Goal: Information Seeking & Learning: Learn about a topic

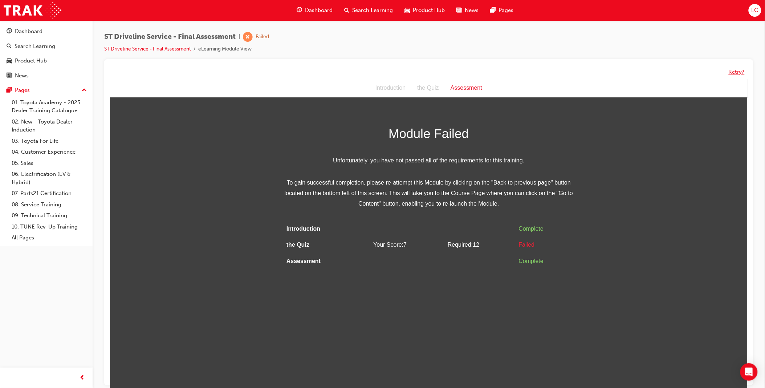
click at [735, 72] on button "Retry?" at bounding box center [736, 72] width 16 height 8
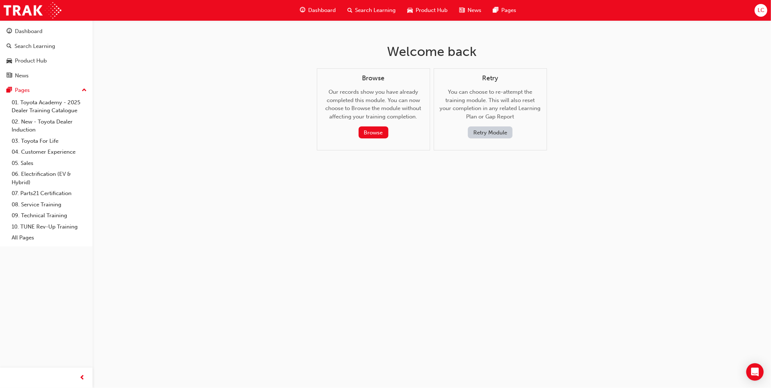
click at [494, 137] on button "Retry Module" at bounding box center [490, 132] width 45 height 12
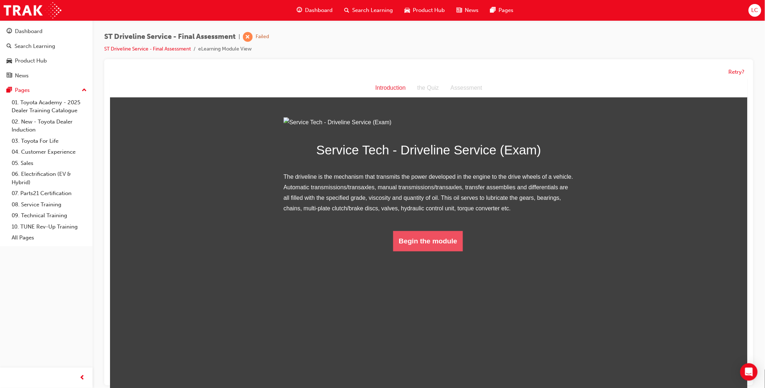
click at [432, 251] on button "Begin the module" at bounding box center [428, 240] width 70 height 20
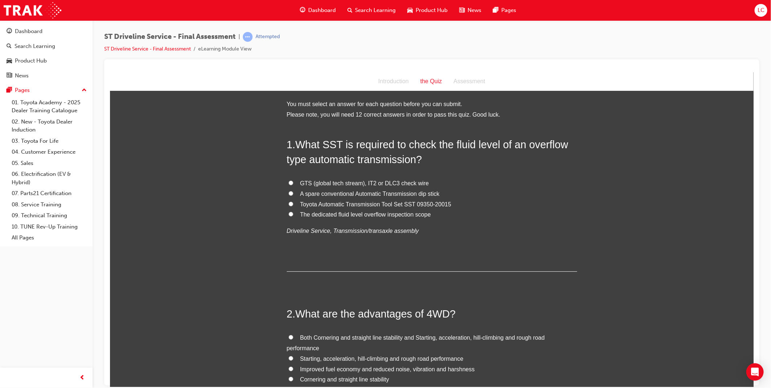
click at [354, 213] on span "The dedicated fluid level overflow inspection scope" at bounding box center [365, 214] width 131 height 6
click at [293, 213] on input "The dedicated fluid level overflow inspection scope" at bounding box center [290, 213] width 5 height 5
radio input "true"
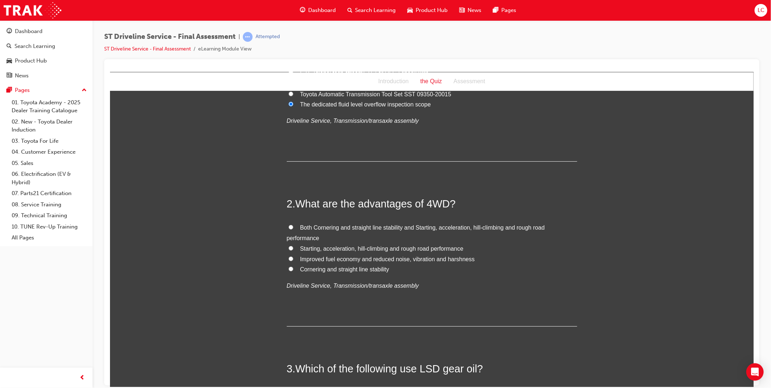
scroll to position [121, 0]
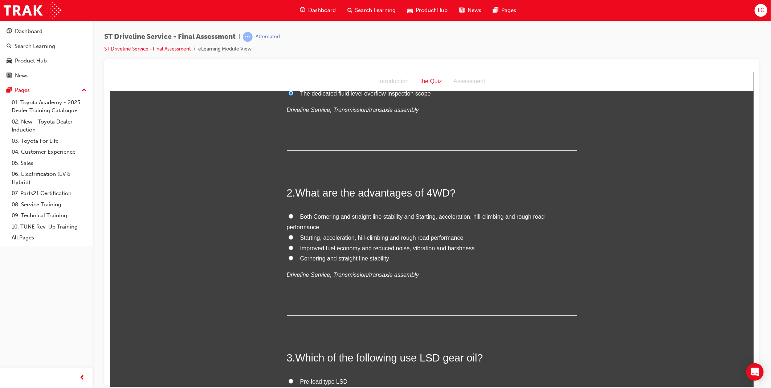
click at [485, 216] on span "Both Cornering and straight line stability and Starting, acceleration, hill-cli…" at bounding box center [415, 221] width 258 height 17
click at [293, 216] on input "Both Cornering and straight line stability and Starting, acceleration, hill-cli…" at bounding box center [290, 215] width 5 height 5
radio input "true"
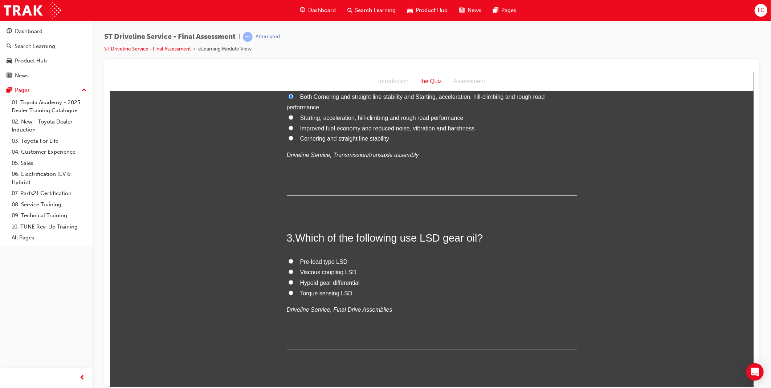
scroll to position [242, 0]
click at [347, 281] on span "Hypoid gear differential" at bounding box center [330, 281] width 60 height 6
click at [293, 281] on input "Hypoid gear differential" at bounding box center [290, 280] width 5 height 5
radio input "true"
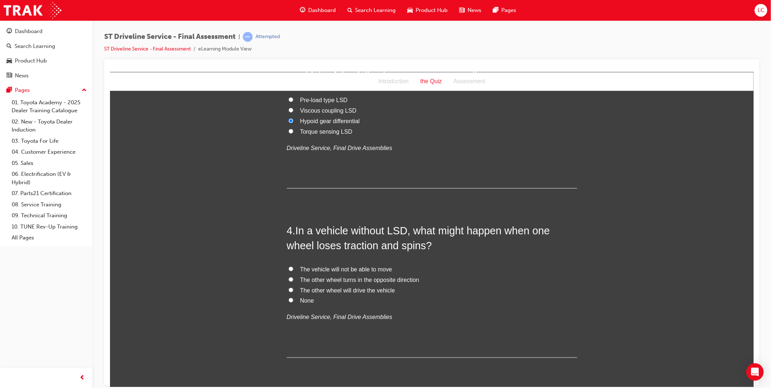
scroll to position [403, 0]
click at [301, 301] on span "None" at bounding box center [307, 299] width 14 height 6
click at [293, 301] on input "None" at bounding box center [290, 298] width 5 height 5
radio input "true"
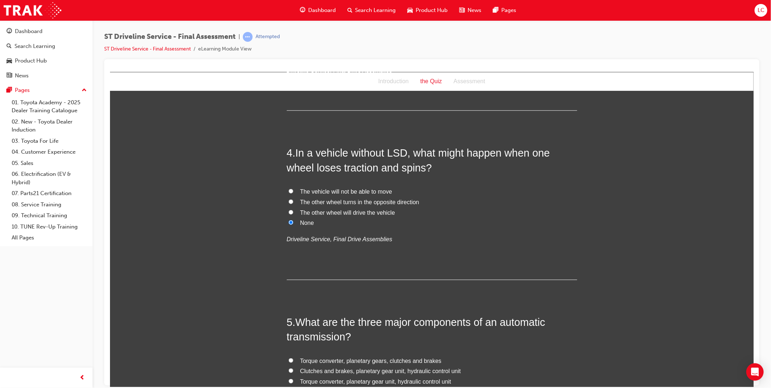
scroll to position [564, 0]
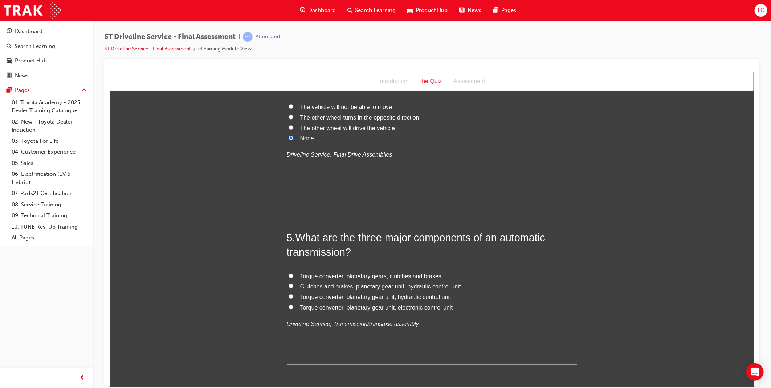
click at [419, 306] on span "Torque converter, planetary gear unit, electronic control unit" at bounding box center [376, 307] width 153 height 6
click at [293, 306] on input "Torque converter, planetary gear unit, electronic control unit" at bounding box center [290, 306] width 5 height 5
radio input "true"
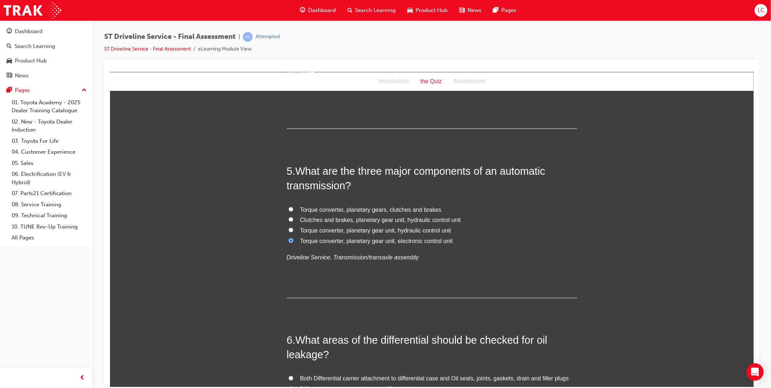
scroll to position [726, 0]
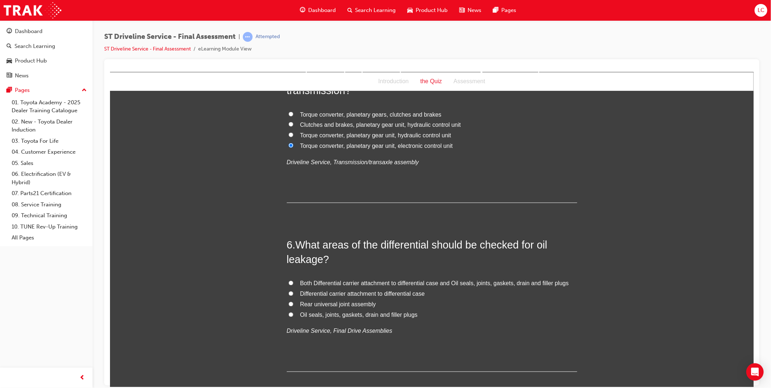
click at [457, 283] on span "Both Differential carrier attachment to differential case and Oil seals, joints…" at bounding box center [434, 283] width 269 height 6
click at [293, 283] on input "Both Differential carrier attachment to differential case and Oil seals, joints…" at bounding box center [290, 282] width 5 height 5
radio input "true"
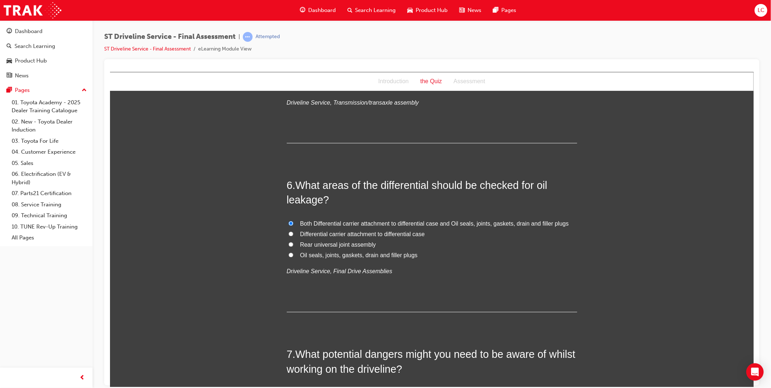
scroll to position [887, 0]
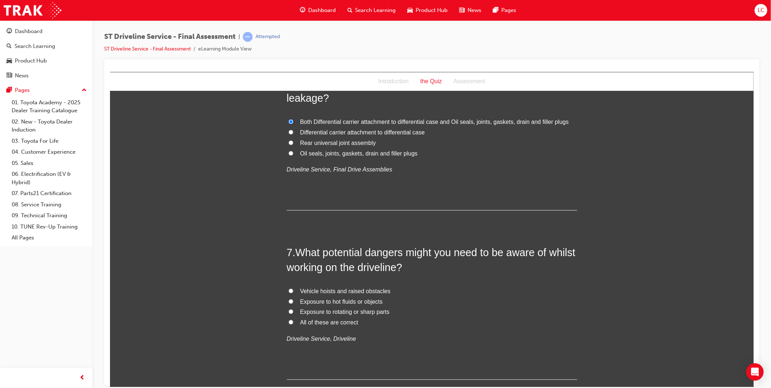
click at [348, 290] on span "Vehicle hoists and raised obstacles" at bounding box center [345, 291] width 90 height 6
click at [293, 290] on input "Vehicle hoists and raised obstacles" at bounding box center [290, 290] width 5 height 5
radio input "true"
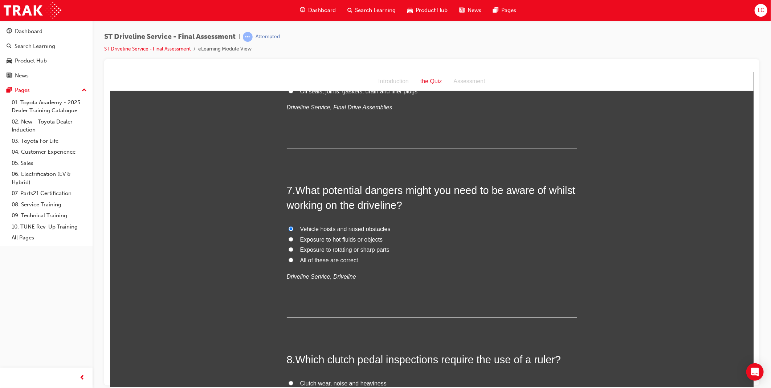
scroll to position [1089, 0]
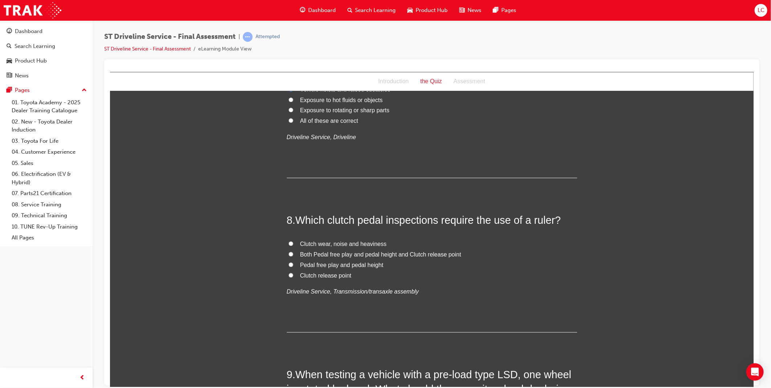
click at [425, 251] on span "Both Pedal free play and pedal height and Clutch release point" at bounding box center [380, 254] width 161 height 6
click at [293, 251] on input "Both Pedal free play and pedal height and Clutch release point" at bounding box center [290, 253] width 5 height 5
radio input "true"
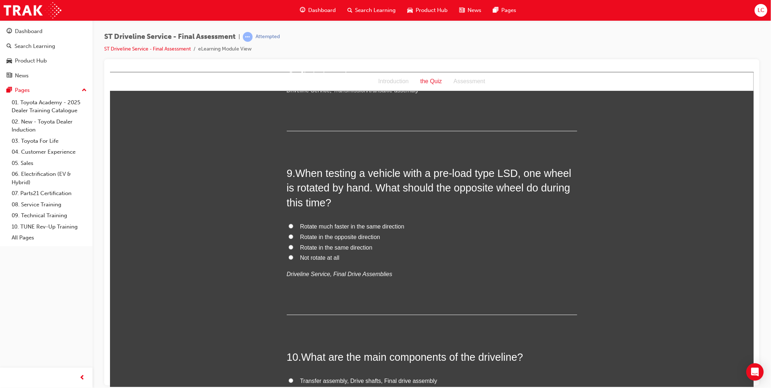
scroll to position [1290, 0]
click at [310, 257] on span "Not rotate at all" at bounding box center [320, 257] width 40 height 6
click at [293, 257] on input "Not rotate at all" at bounding box center [290, 256] width 5 height 5
radio input "true"
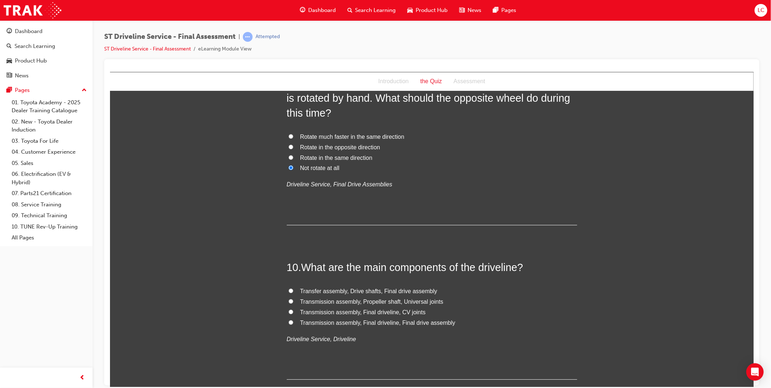
scroll to position [1492, 0]
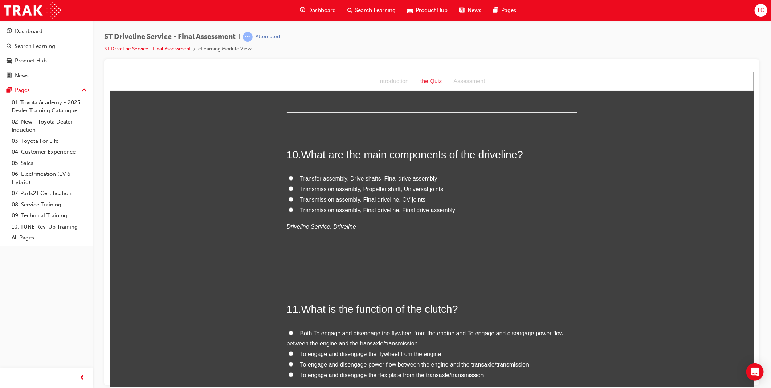
click at [427, 211] on span "Transmission assembly, Final driveline, Final drive assembly" at bounding box center [377, 209] width 155 height 6
click at [293, 211] on input "Transmission assembly, Final driveline, Final drive assembly" at bounding box center [290, 209] width 5 height 5
radio input "true"
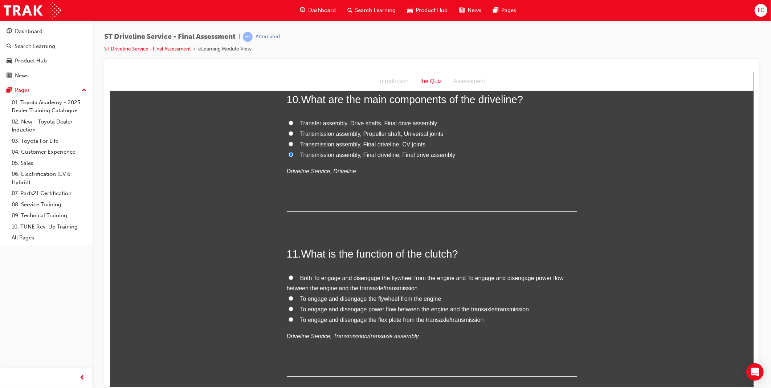
scroll to position [1653, 0]
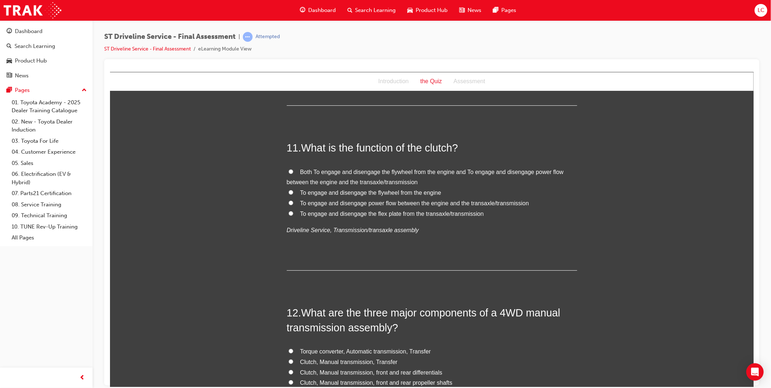
click at [411, 203] on span "To engage and disengage power flow between the engine and the transaxle/transmi…" at bounding box center [414, 203] width 229 height 6
click at [293, 203] on input "To engage and disengage power flow between the engine and the transaxle/transmi…" at bounding box center [290, 202] width 5 height 5
radio input "true"
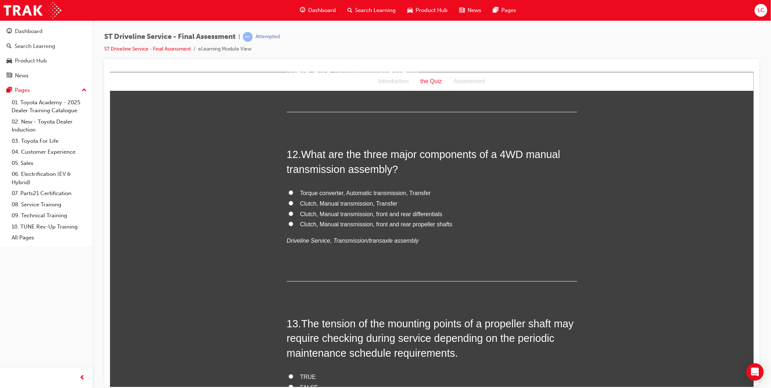
scroll to position [1815, 0]
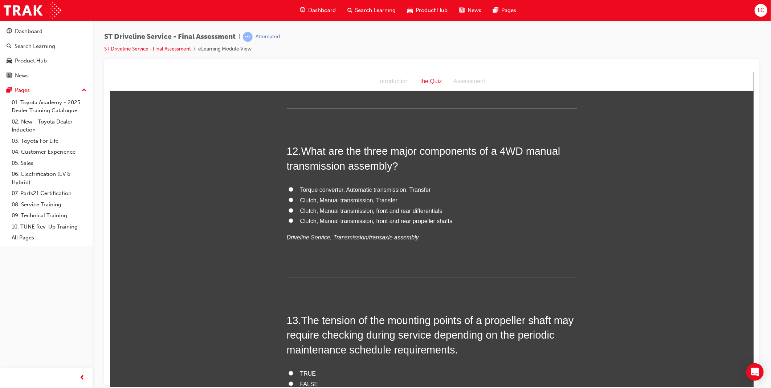
click at [376, 200] on span "Clutch, Manual transmission, Transfer" at bounding box center [349, 200] width 98 height 6
click at [293, 200] on input "Clutch, Manual transmission, Transfer" at bounding box center [290, 199] width 5 height 5
radio input "true"
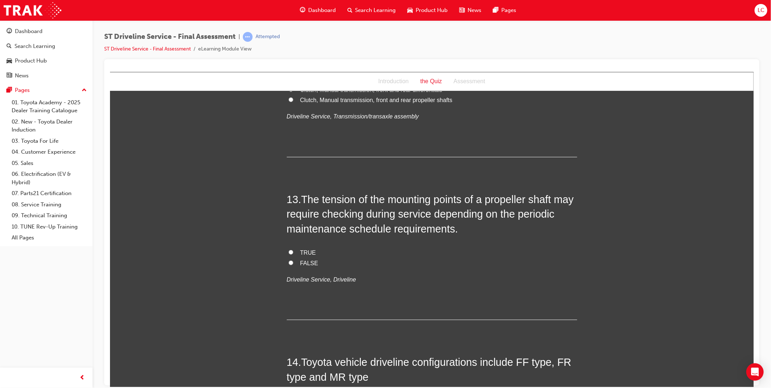
scroll to position [1895, 0]
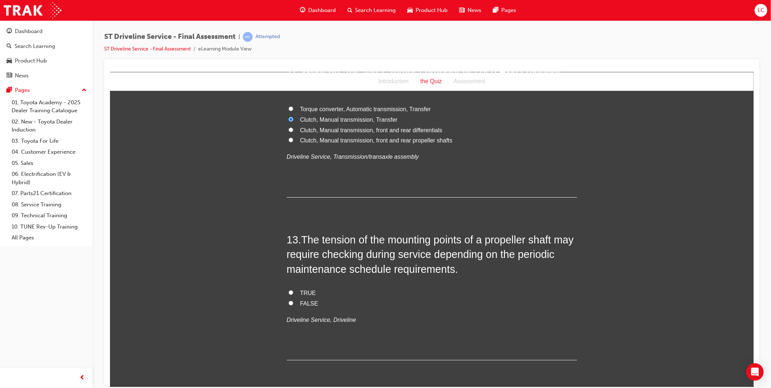
click at [300, 293] on span "TRUE" at bounding box center [308, 292] width 16 height 6
click at [293, 293] on input "TRUE" at bounding box center [290, 292] width 5 height 5
radio input "true"
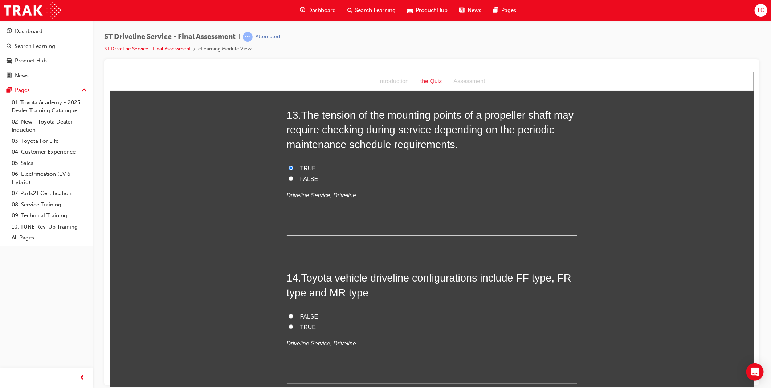
scroll to position [2097, 0]
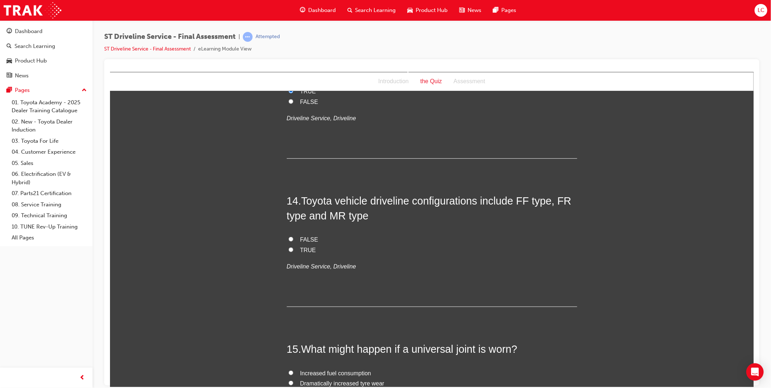
click at [300, 251] on span "TRUE" at bounding box center [308, 249] width 16 height 6
click at [293, 251] on input "TRUE" at bounding box center [290, 249] width 5 height 5
radio input "true"
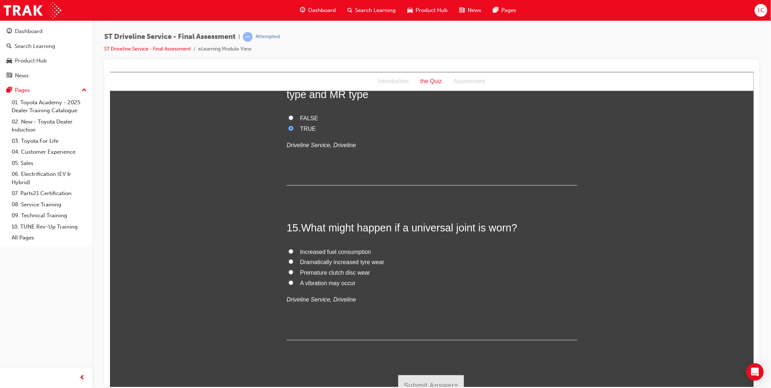
scroll to position [2226, 0]
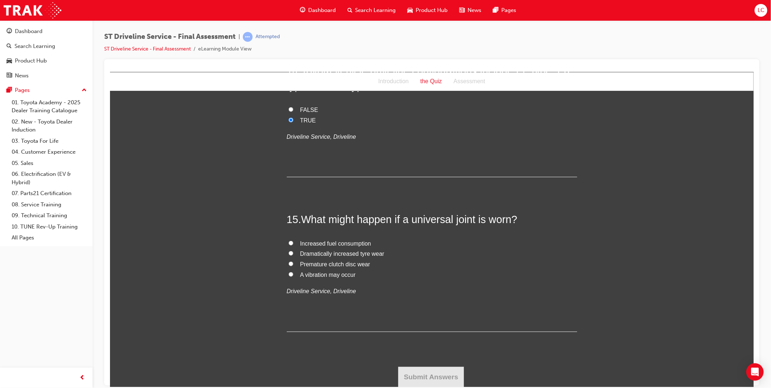
click at [338, 275] on span "A vibration may occur" at bounding box center [328, 274] width 56 height 6
click at [293, 275] on input "A vibration may occur" at bounding box center [290, 273] width 5 height 5
radio input "true"
drag, startPoint x: 418, startPoint y: 369, endPoint x: 424, endPoint y: 369, distance: 5.8
click at [418, 370] on button "Submit Answers" at bounding box center [431, 376] width 66 height 20
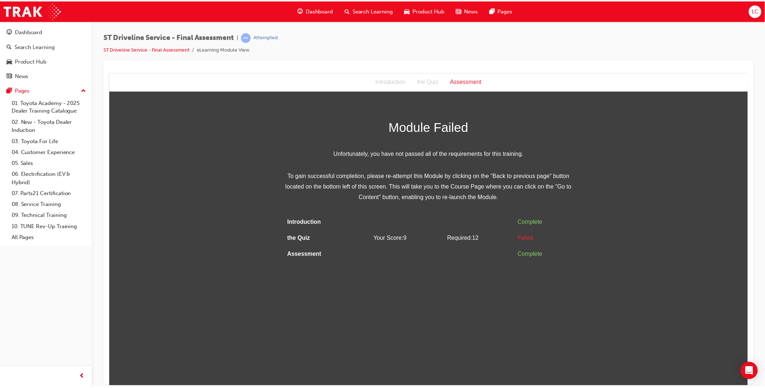
scroll to position [0, 0]
